Goal: Information Seeking & Learning: Learn about a topic

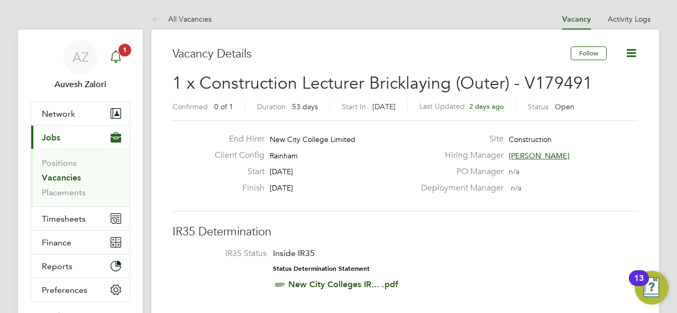
click at [120, 58] on icon "Main navigation" at bounding box center [115, 56] width 13 height 13
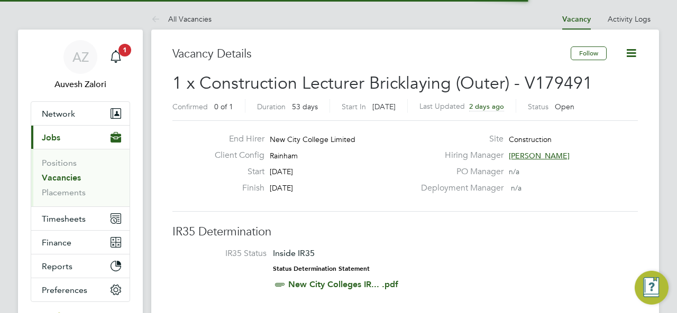
scroll to position [18, 99]
